Goal: Task Accomplishment & Management: Manage account settings

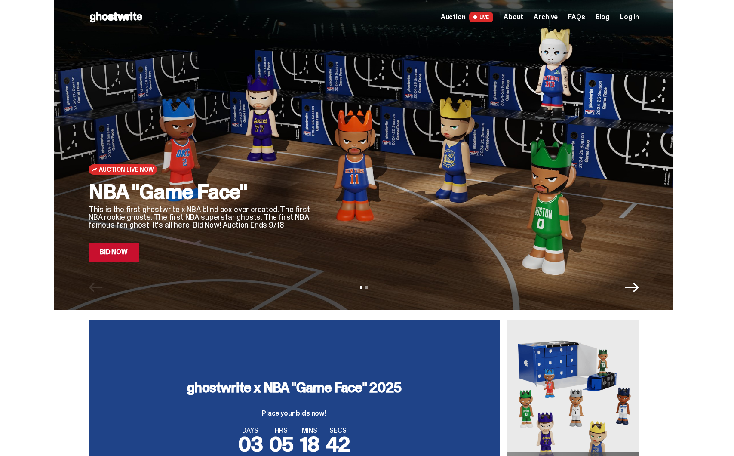
click at [462, 16] on span "Auction" at bounding box center [453, 17] width 25 height 7
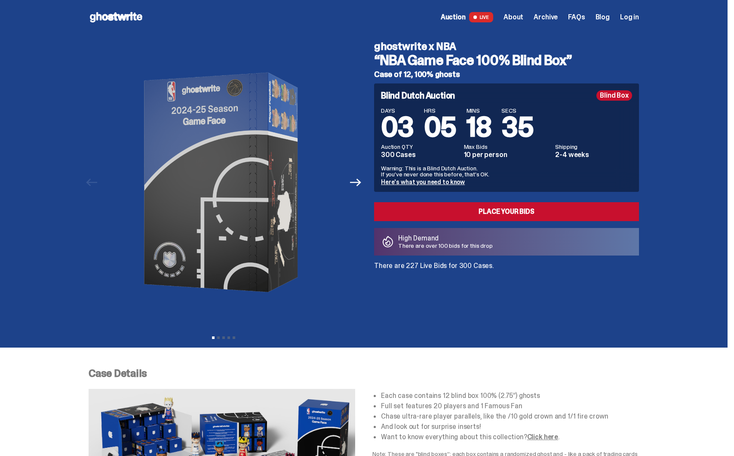
click at [648, 20] on div "Open main menu Home Auction LIVE About Archive FAQs Blog Log in" at bounding box center [363, 17] width 727 height 34
click at [632, 18] on span "Log in" at bounding box center [629, 17] width 19 height 7
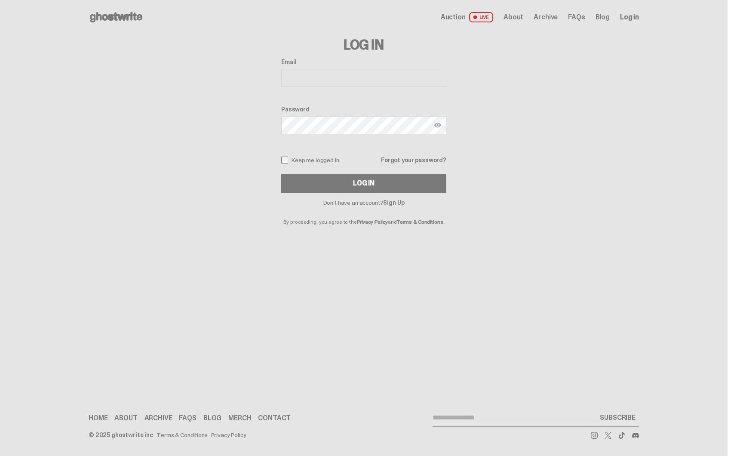
click at [365, 84] on input "Email" at bounding box center [363, 78] width 165 height 18
type input "**********"
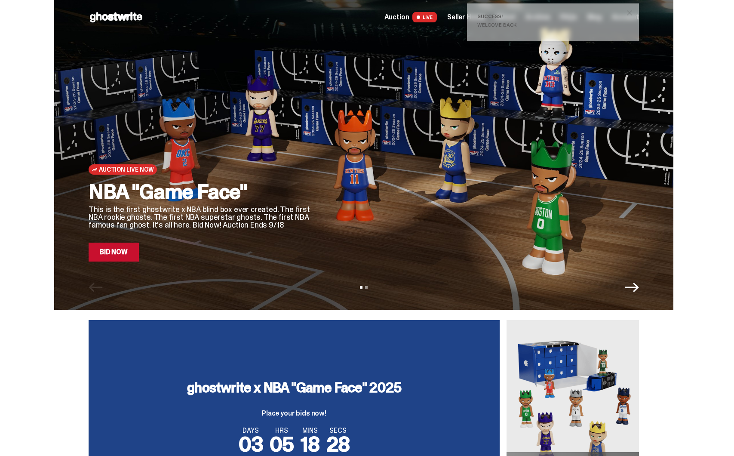
click at [632, 13] on span "close" at bounding box center [629, 13] width 9 height 9
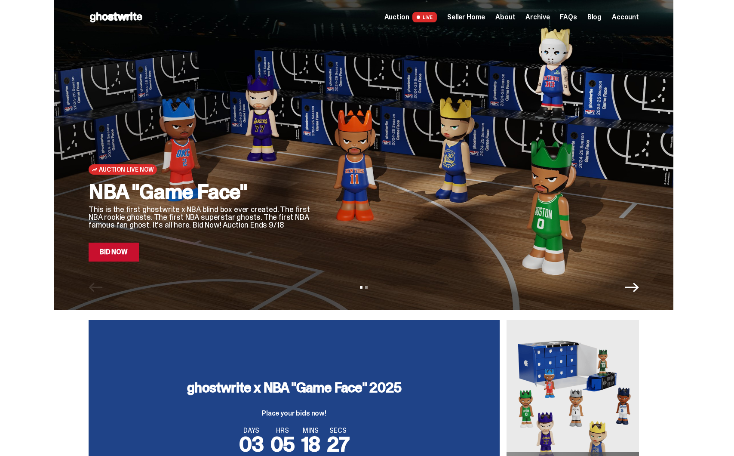
click at [469, 18] on span "Seller Home" at bounding box center [466, 17] width 38 height 7
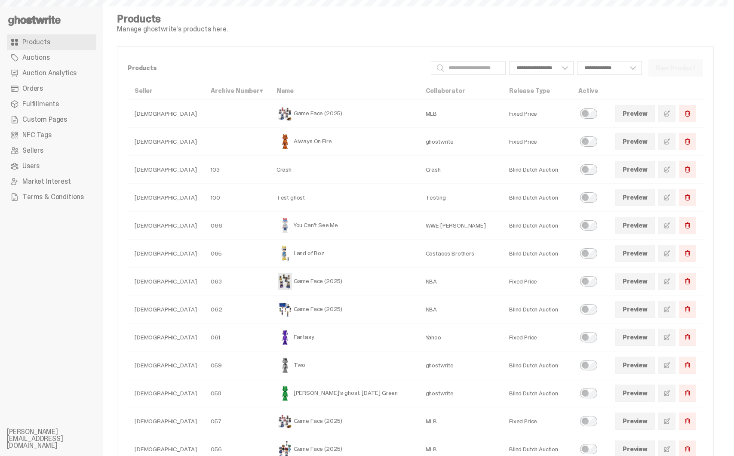
select select
click at [72, 77] on span "Auction Analytics" at bounding box center [49, 73] width 54 height 7
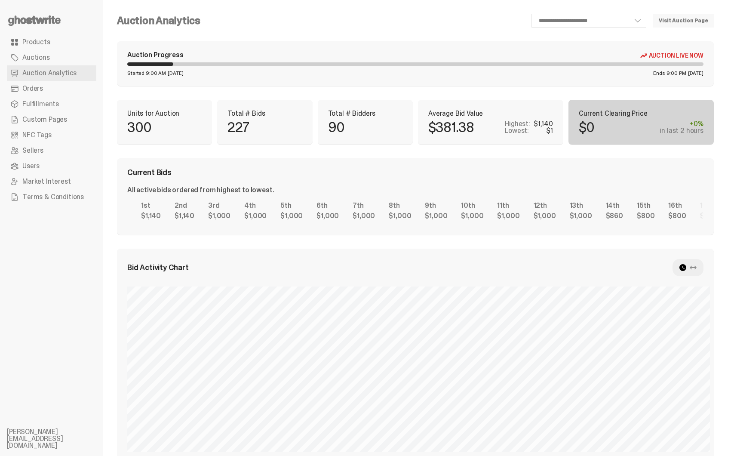
click at [695, 15] on link "Visit Auction Page" at bounding box center [683, 21] width 61 height 14
